Goal: Task Accomplishment & Management: Use online tool/utility

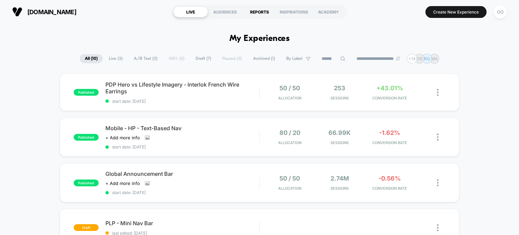
click at [251, 13] on div "REPORTS" at bounding box center [259, 11] width 34 height 11
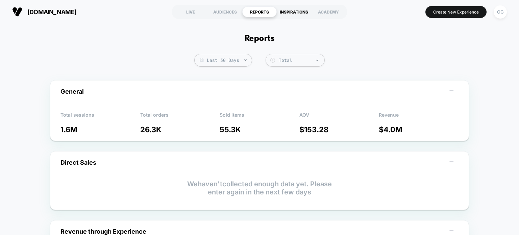
click at [297, 10] on div "INSPIRATIONS" at bounding box center [294, 11] width 34 height 11
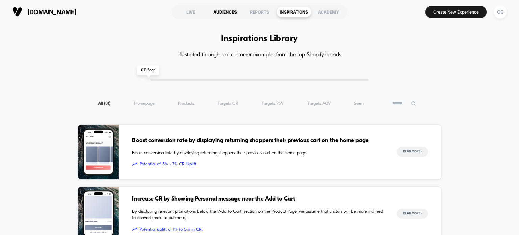
click at [234, 15] on div "AUDIENCES" at bounding box center [225, 11] width 34 height 11
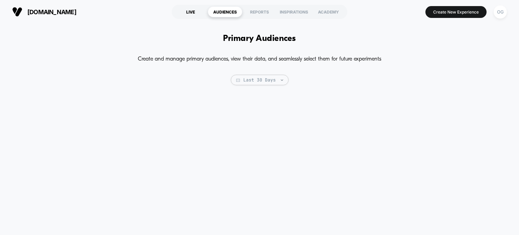
click at [188, 15] on div "LIVE" at bounding box center [190, 11] width 34 height 11
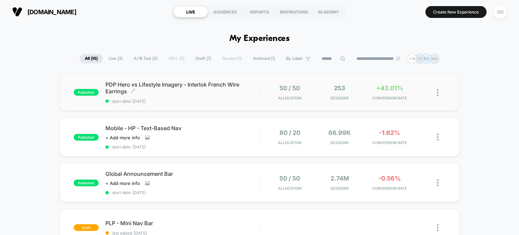
click at [87, 91] on span "published" at bounding box center [86, 92] width 25 height 7
click at [262, 58] on span "Archived ( 1 )" at bounding box center [264, 58] width 32 height 9
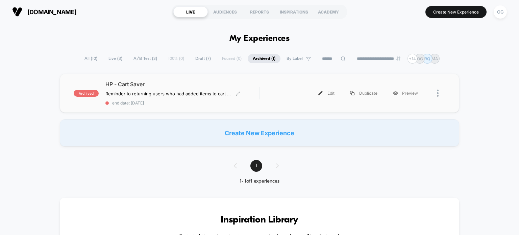
click at [122, 84] on span "HP - Cart Saver" at bounding box center [182, 84] width 154 height 7
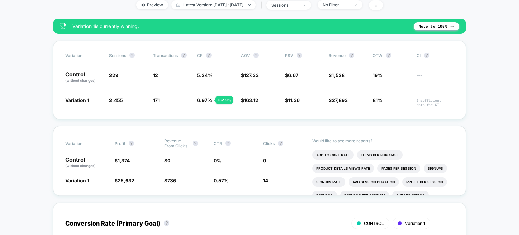
scroll to position [101, 0]
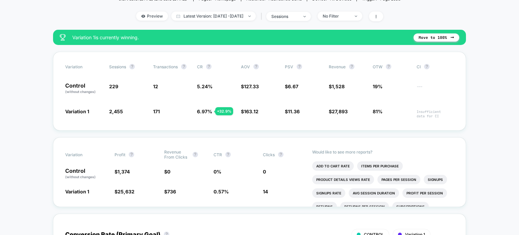
click at [143, 21] on div "Preview Latest Version: [DATE] - [DATE] | sessions No Filter" at bounding box center [260, 16] width 282 height 10
click at [143, 19] on span "Preview" at bounding box center [152, 15] width 32 height 9
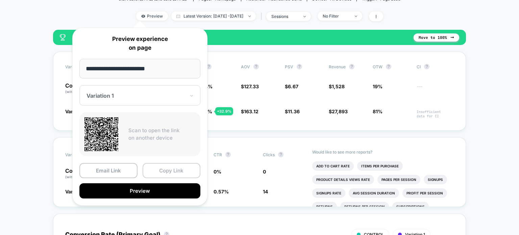
click at [195, 171] on button "Copy Link" at bounding box center [172, 170] width 58 height 15
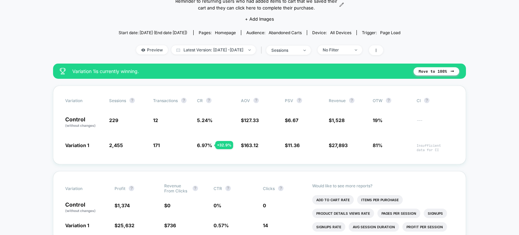
scroll to position [0, 0]
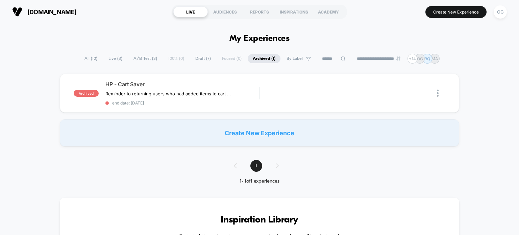
click at [88, 61] on span "All ( 10 )" at bounding box center [90, 58] width 23 height 9
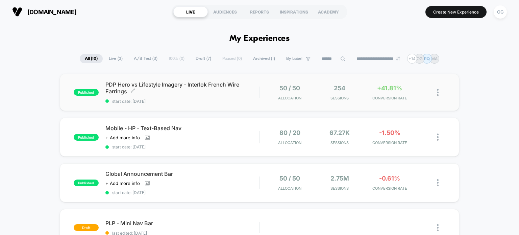
click at [223, 99] on span "start date: [DATE]" at bounding box center [182, 101] width 154 height 5
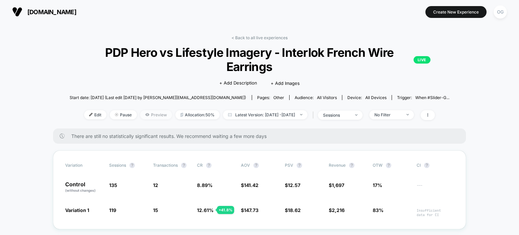
click at [140, 115] on span "Preview" at bounding box center [156, 114] width 32 height 9
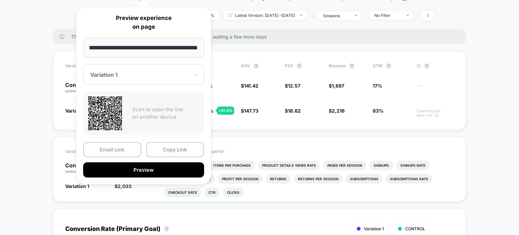
scroll to position [135, 0]
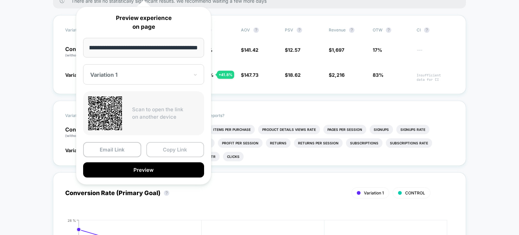
click at [168, 151] on button "Copy Link" at bounding box center [175, 149] width 58 height 15
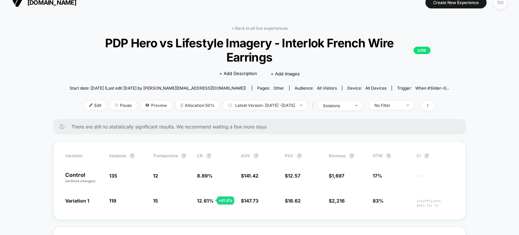
scroll to position [0, 0]
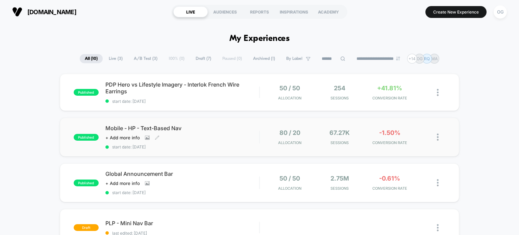
click at [185, 128] on span "Mobile - HP - Text-Based Nav" at bounding box center [182, 128] width 154 height 7
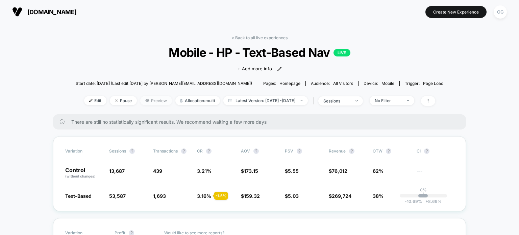
click at [151, 99] on span "Preview" at bounding box center [156, 100] width 32 height 9
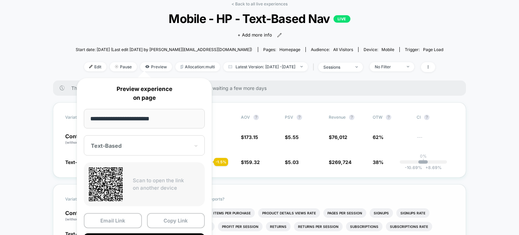
scroll to position [68, 0]
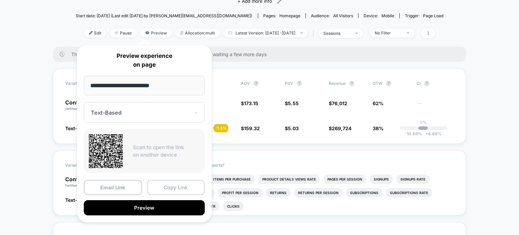
click at [197, 188] on button "Copy Link" at bounding box center [176, 187] width 58 height 15
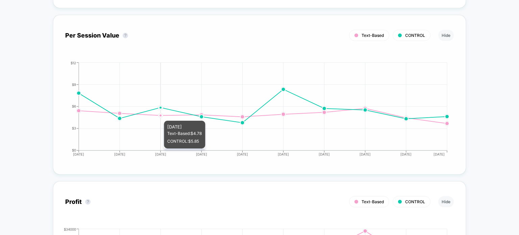
scroll to position [676, 0]
